Goal: Information Seeking & Learning: Learn about a topic

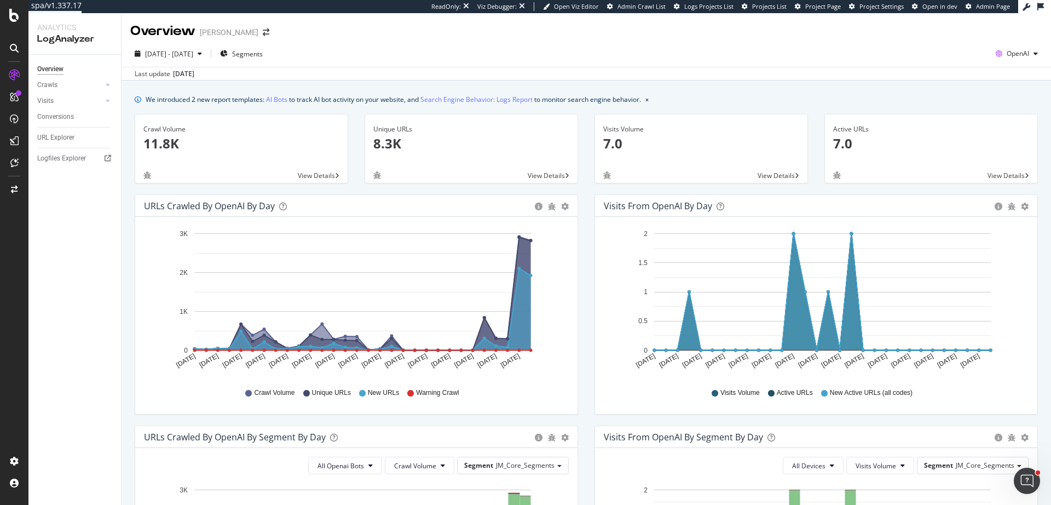
scroll to position [421, 0]
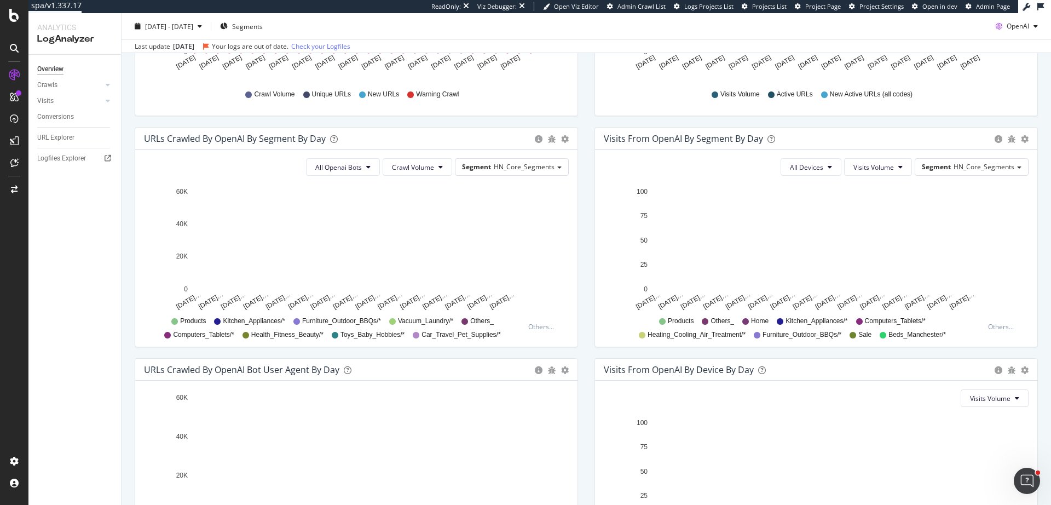
scroll to position [421, 0]
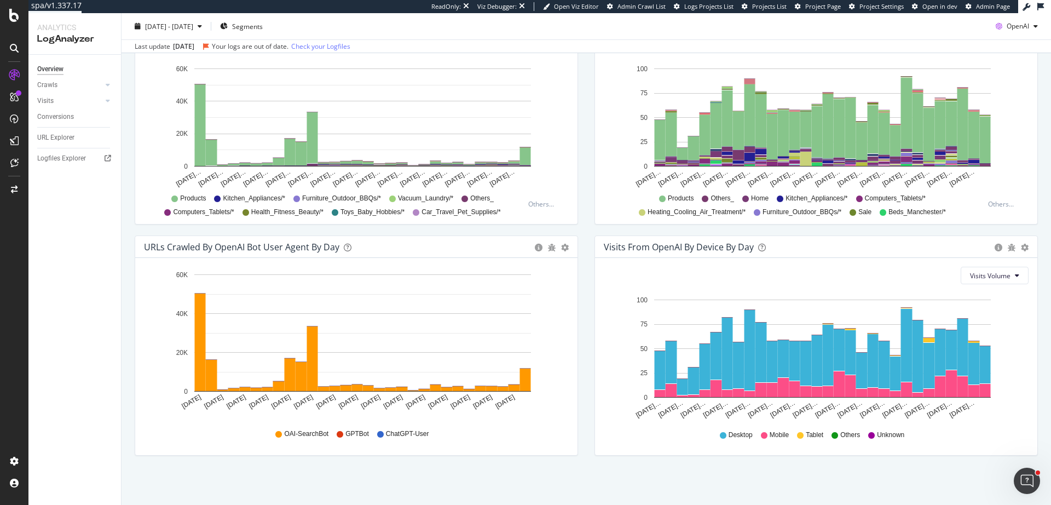
click at [71, 151] on div "Logfiles Explorer" at bounding box center [79, 159] width 84 height 16
click at [56, 138] on div "URL Explorer" at bounding box center [55, 137] width 37 height 11
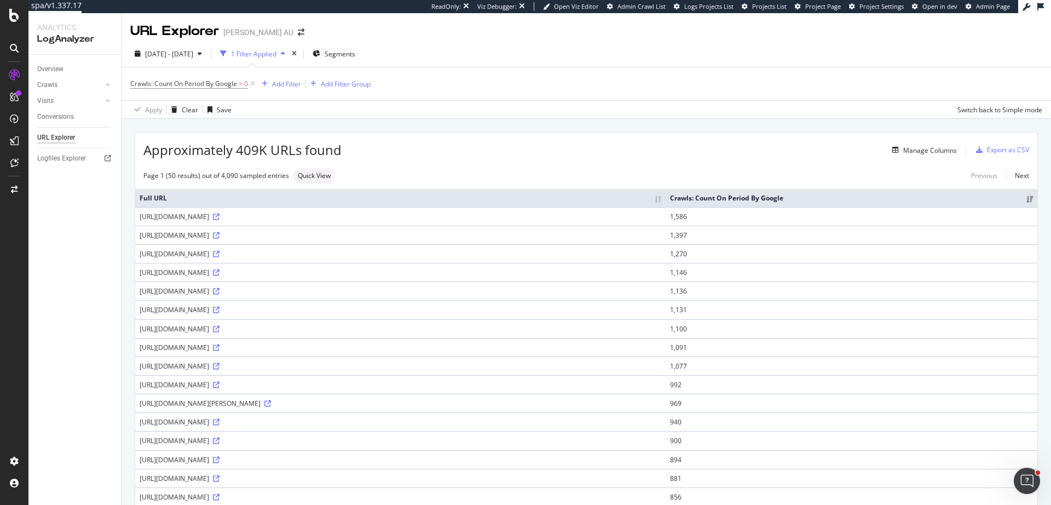
click at [164, 217] on div "https://www.harveynorman.com.au/caroma-urbane-ii-cleanflush-back-entry-wall-fac…" at bounding box center [401, 216] width 522 height 9
click at [147, 218] on div "https://www.harveynorman.com.au/caroma-urbane-ii-cleanflush-back-entry-wall-fac…" at bounding box center [401, 216] width 522 height 9
drag, startPoint x: 147, startPoint y: 218, endPoint x: 246, endPoint y: 217, distance: 99.1
click at [246, 217] on div "https://www.harveynorman.com.au/caroma-urbane-ii-cleanflush-back-entry-wall-fac…" at bounding box center [401, 216] width 522 height 9
copy div "https://www.harveynorman.com.au"
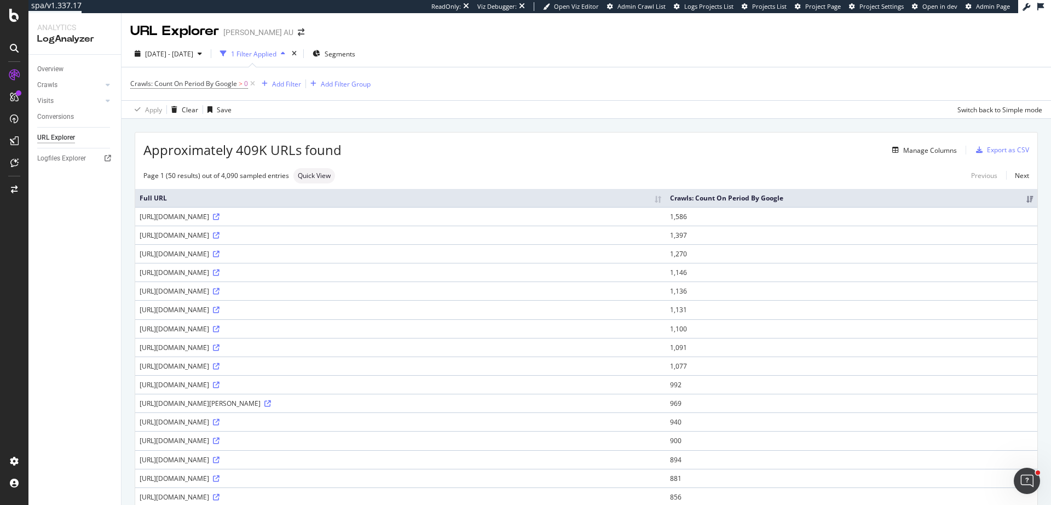
copy div "https://www.harveynorman.com.au"
click at [47, 73] on div "Overview" at bounding box center [50, 68] width 26 height 11
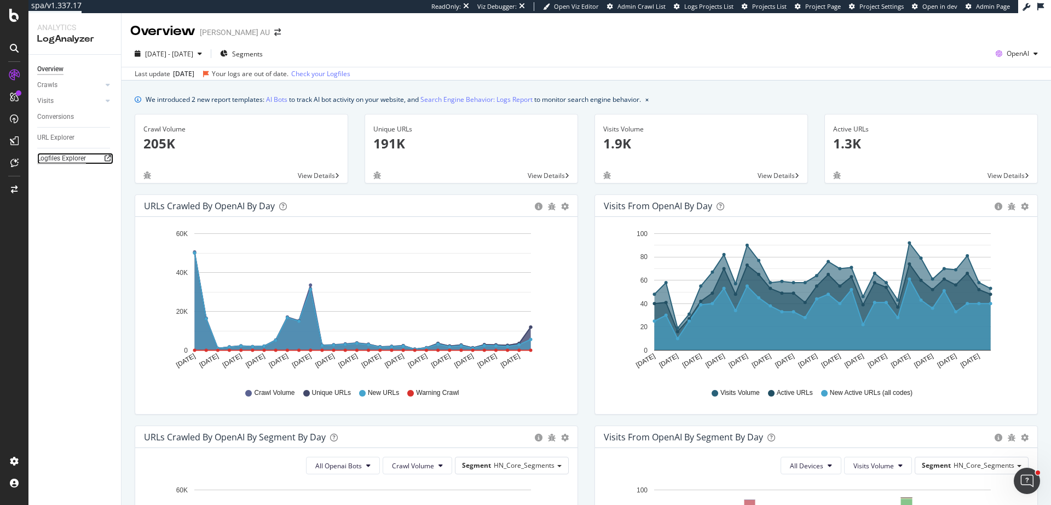
click at [62, 153] on div "Logfiles Explorer" at bounding box center [61, 158] width 49 height 11
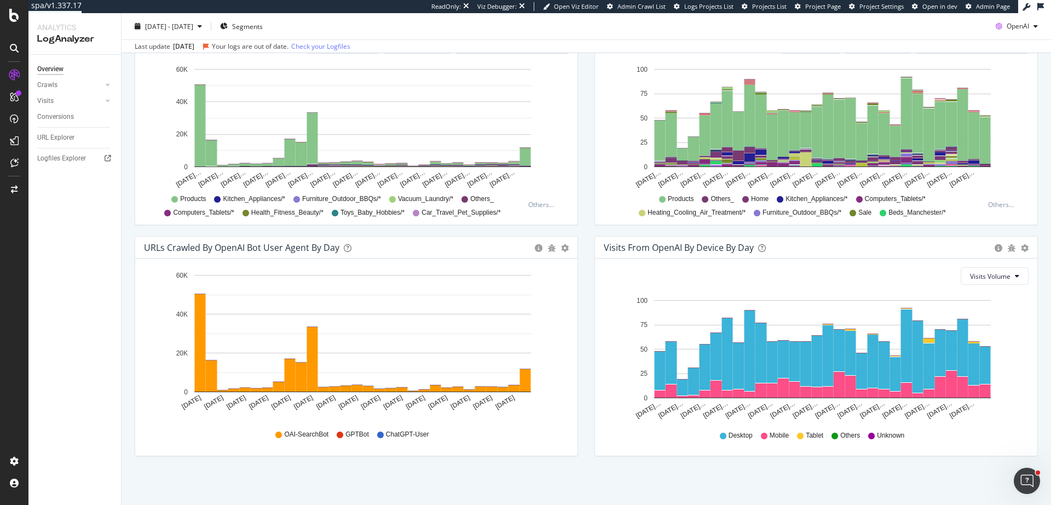
scroll to position [421, 0]
click at [355, 433] on span "GPTBot" at bounding box center [357, 433] width 24 height 9
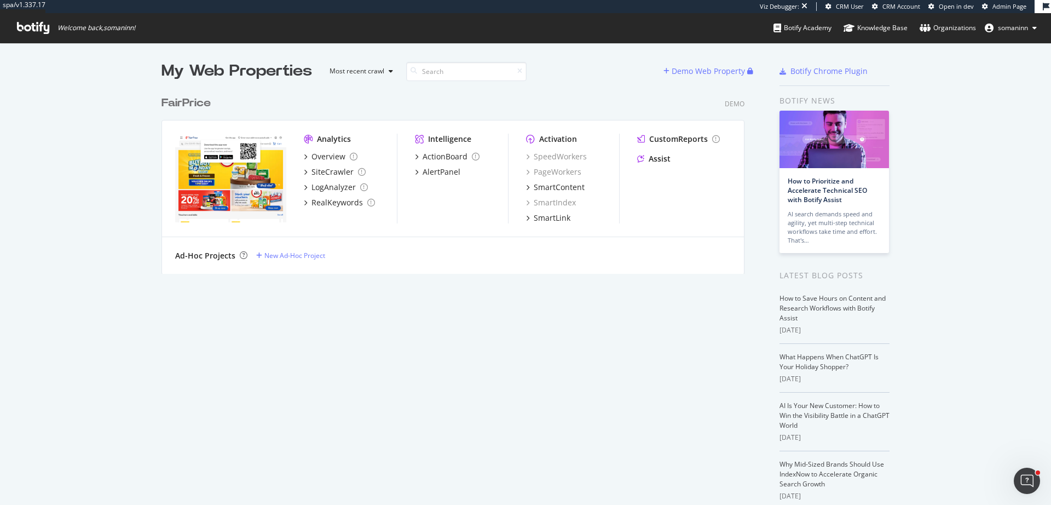
click at [335, 102] on div "FairPrice Demo" at bounding box center [452, 103] width 583 height 16
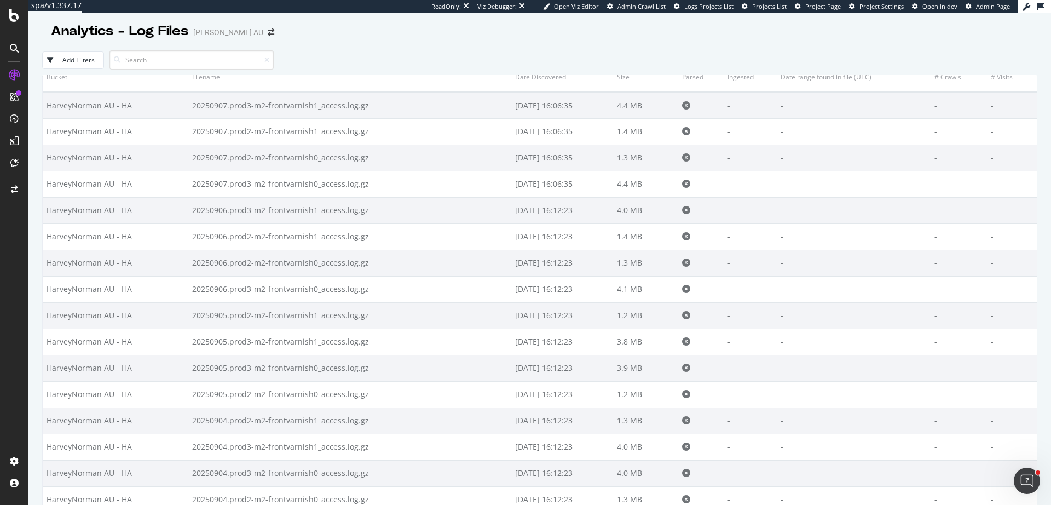
scroll to position [33, 0]
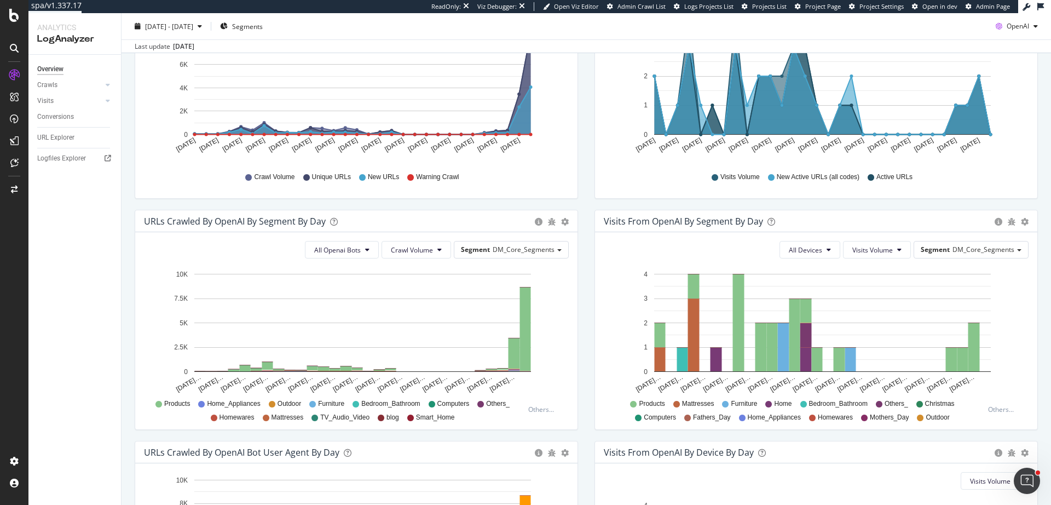
scroll to position [402, 0]
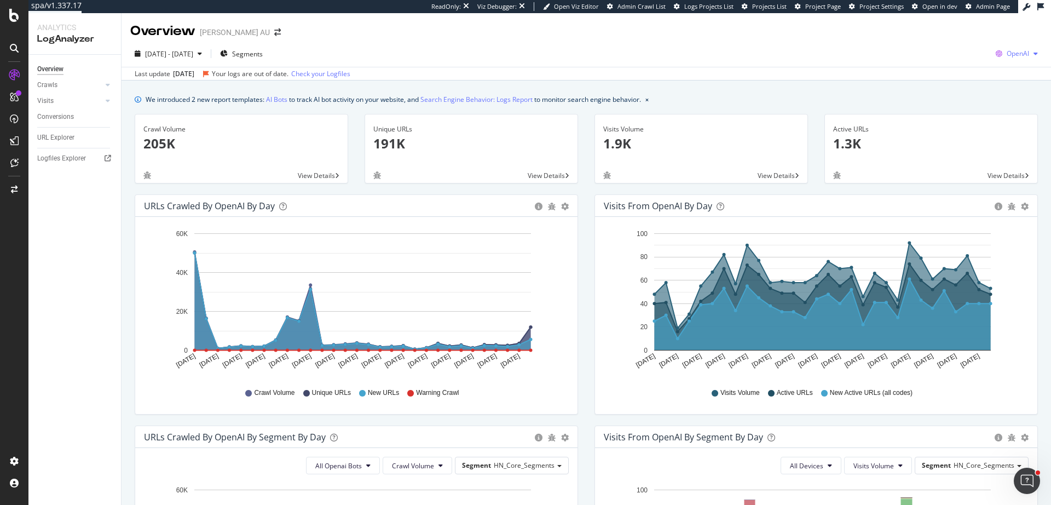
click at [1007, 54] on span "OpenAI" at bounding box center [1018, 53] width 22 height 9
click at [966, 27] on span "Google" at bounding box center [953, 24] width 41 height 10
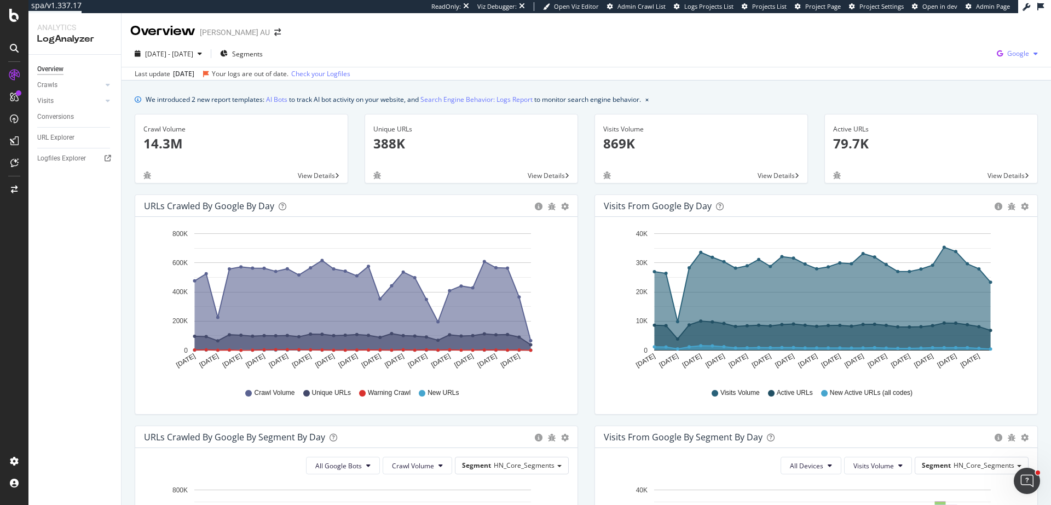
click at [1007, 50] on span "Google" at bounding box center [1018, 53] width 22 height 9
click at [972, 45] on span "Bing" at bounding box center [955, 44] width 41 height 10
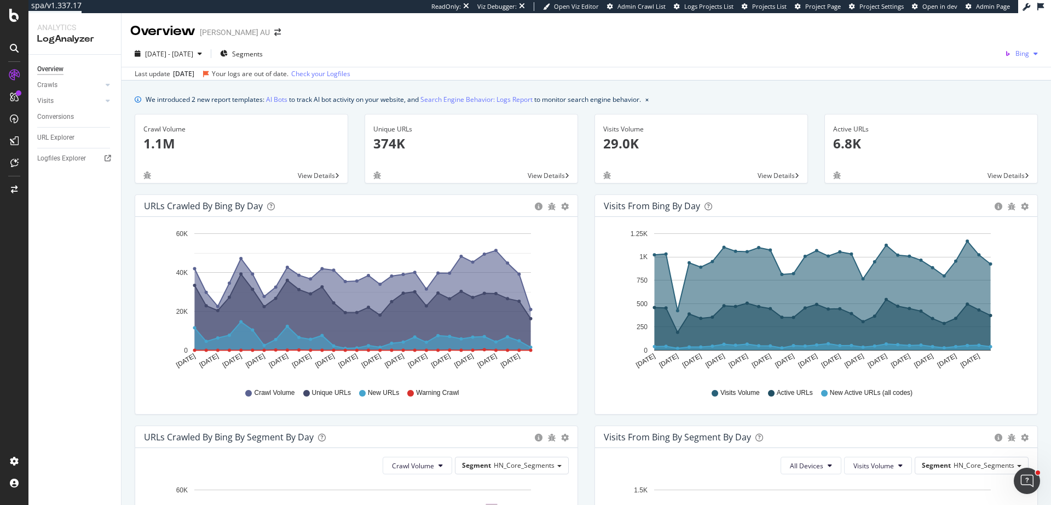
click at [1020, 57] on span "Bing" at bounding box center [1022, 53] width 14 height 9
click at [976, 66] on span "OpenAI" at bounding box center [963, 64] width 41 height 10
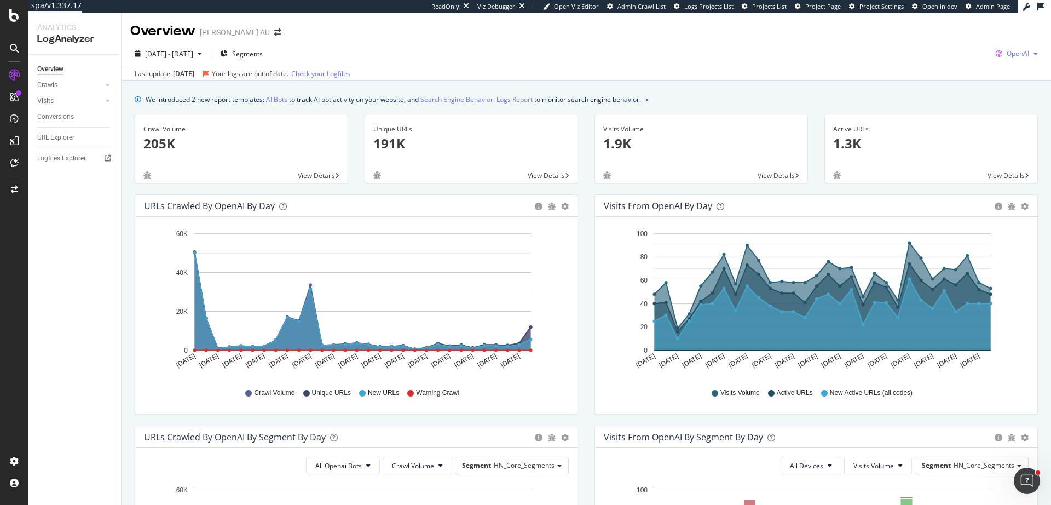
click at [1009, 57] on span "OpenAI" at bounding box center [1018, 53] width 22 height 9
click at [969, 86] on span "Other AI Bots" at bounding box center [953, 84] width 41 height 10
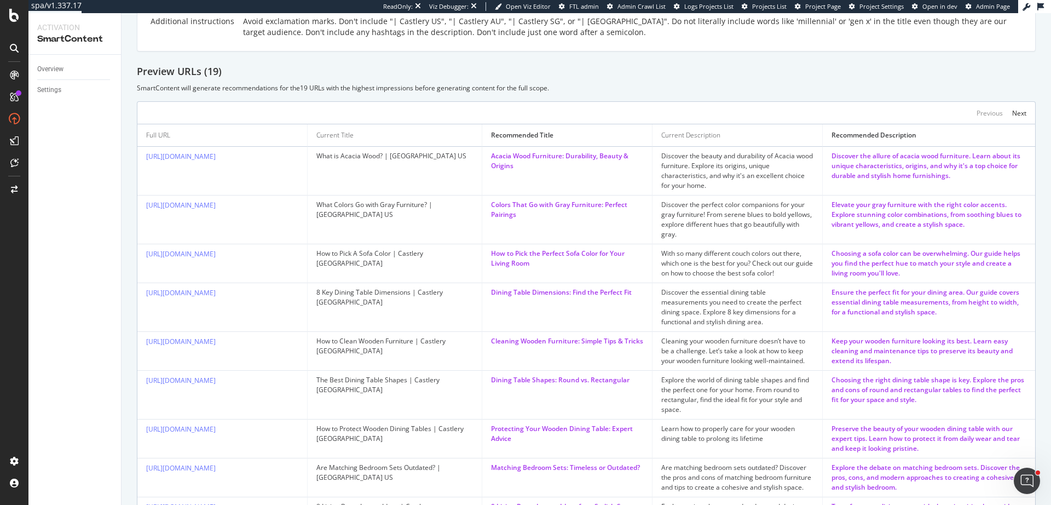
scroll to position [517, 0]
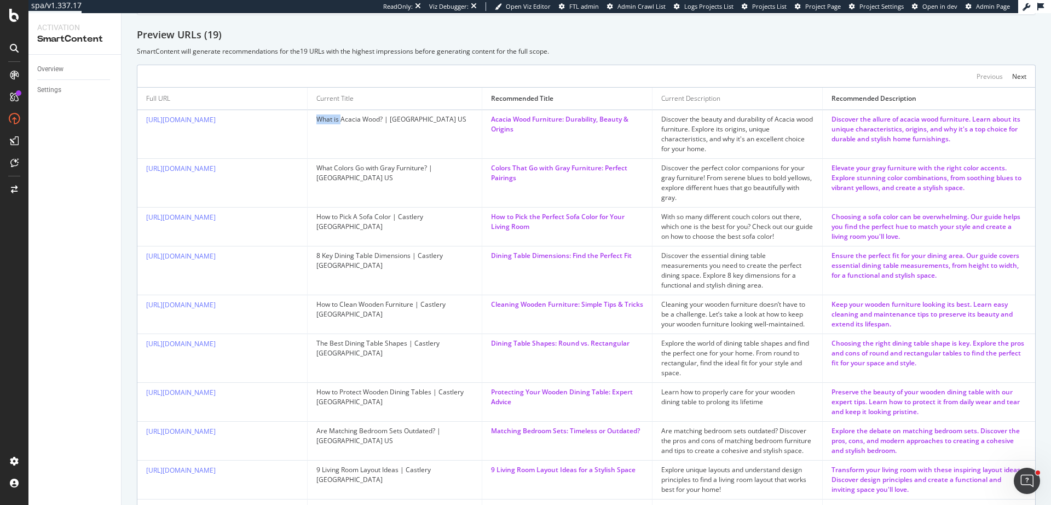
drag, startPoint x: 342, startPoint y: 119, endPoint x: 446, endPoint y: 114, distance: 104.1
click at [446, 114] on td "What is Acacia Wood? | Castlery US" at bounding box center [395, 134] width 175 height 49
click at [448, 136] on td "What is Acacia Wood? | Castlery US" at bounding box center [395, 134] width 175 height 49
drag, startPoint x: 309, startPoint y: 119, endPoint x: 441, endPoint y: 116, distance: 131.9
click at [441, 116] on td "What is Acacia Wood? | Castlery US" at bounding box center [395, 134] width 175 height 49
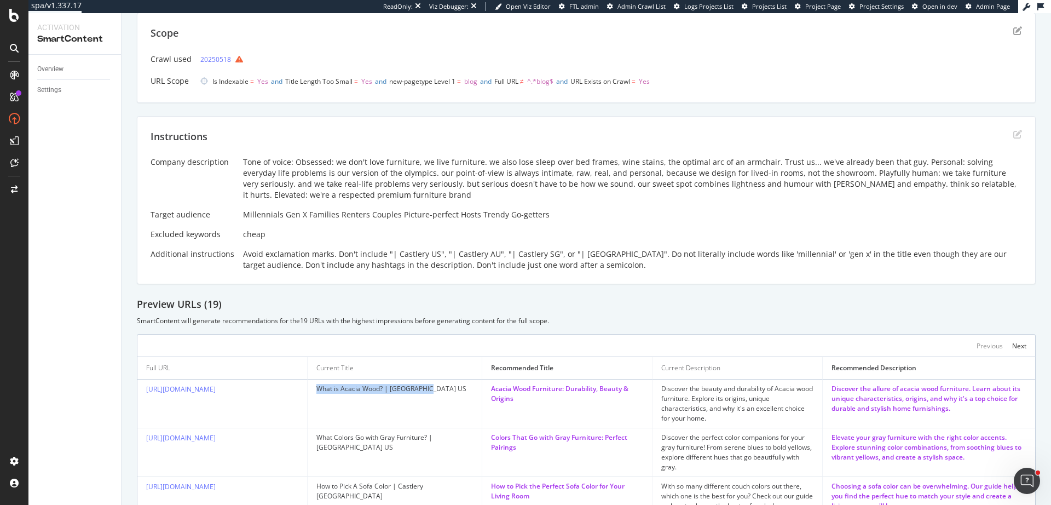
scroll to position [246, 0]
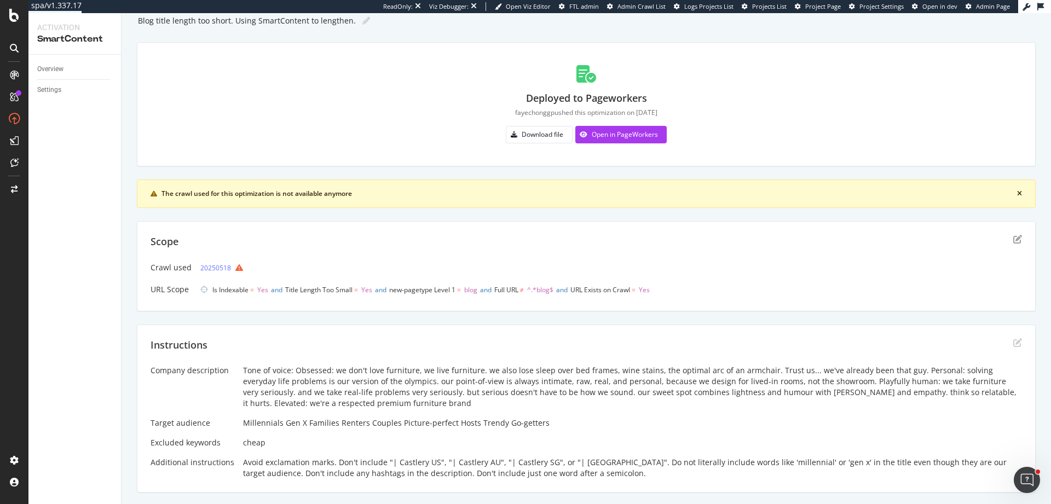
scroll to position [1, 0]
